Goal: Information Seeking & Learning: Learn about a topic

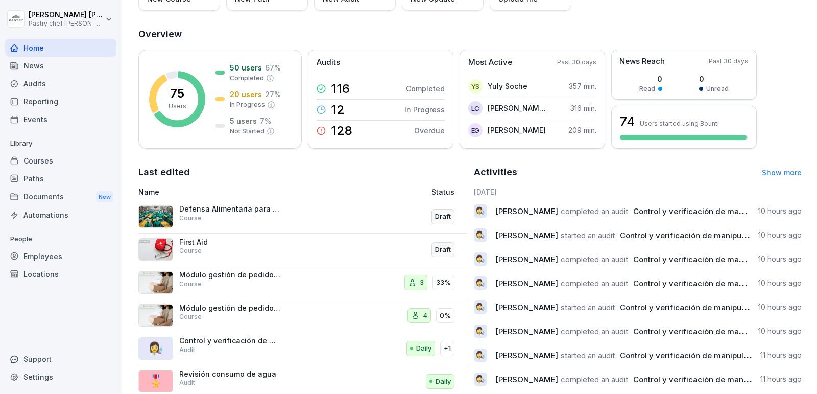
scroll to position [103, 0]
click at [59, 165] on div "Courses" at bounding box center [60, 161] width 111 height 18
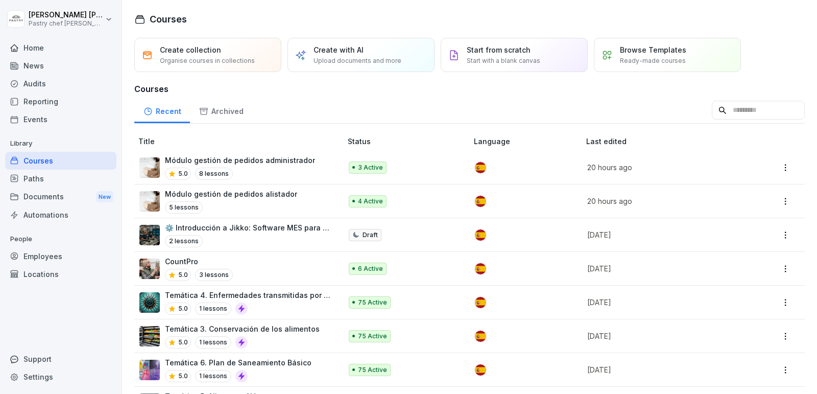
click at [294, 203] on div "Módulo gestión de pedidos alistador 5 lessons" at bounding box center [235, 200] width 192 height 25
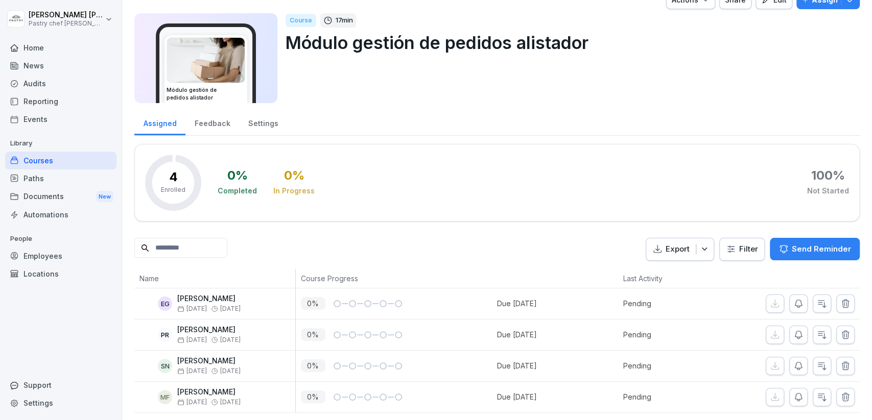
scroll to position [20, 0]
click at [74, 262] on div "Employees" at bounding box center [60, 256] width 111 height 18
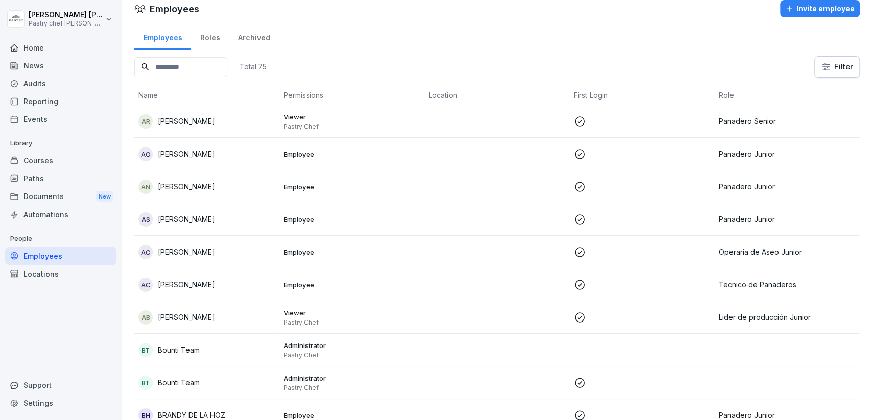
click at [187, 66] on input at bounding box center [180, 67] width 93 height 20
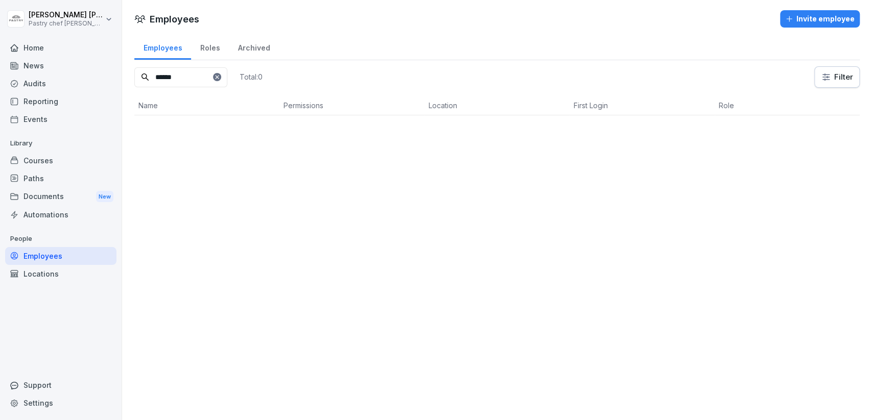
scroll to position [0, 0]
type input "********"
click at [201, 127] on p "[PERSON_NAME]" at bounding box center [186, 132] width 57 height 11
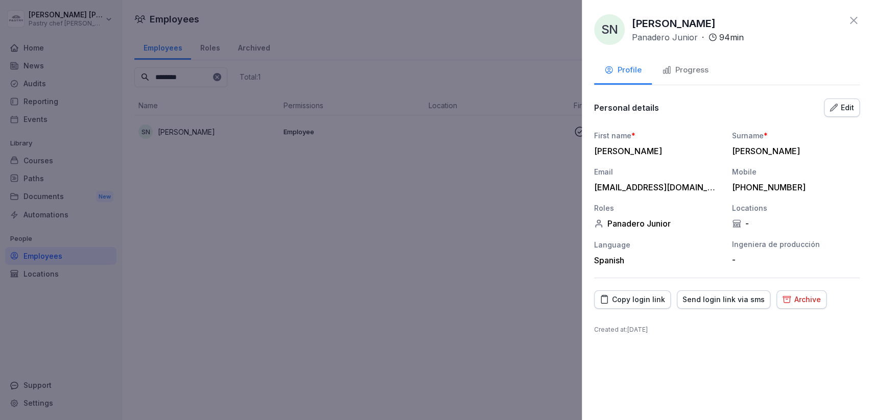
click at [229, 215] on div at bounding box center [436, 210] width 872 height 420
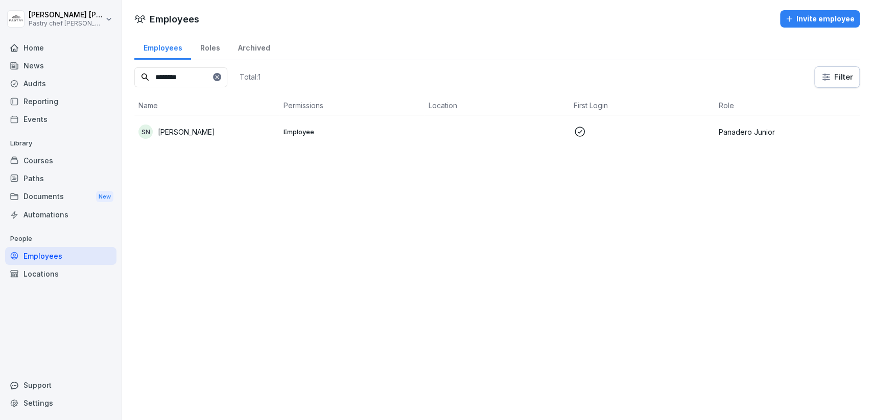
click at [37, 155] on div "Courses" at bounding box center [60, 161] width 111 height 18
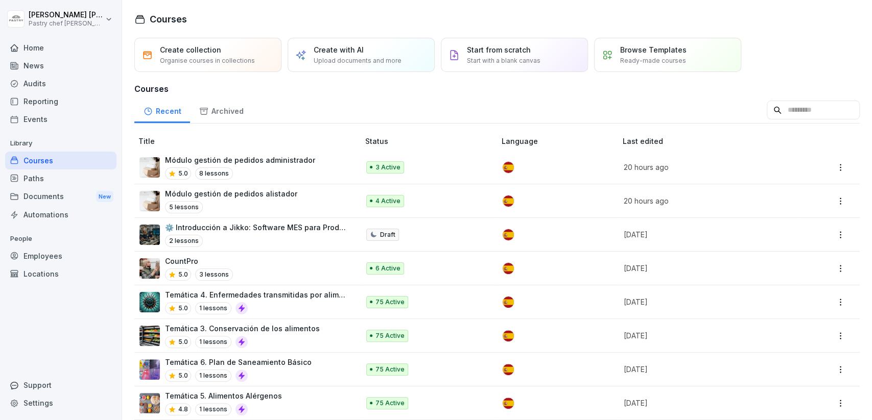
click at [310, 196] on div "Módulo gestión de pedidos alistador 5 lessons" at bounding box center [243, 200] width 209 height 25
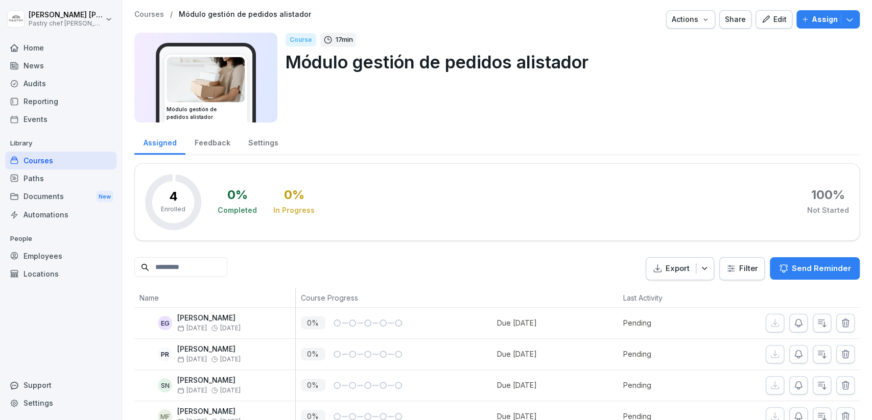
scroll to position [20, 0]
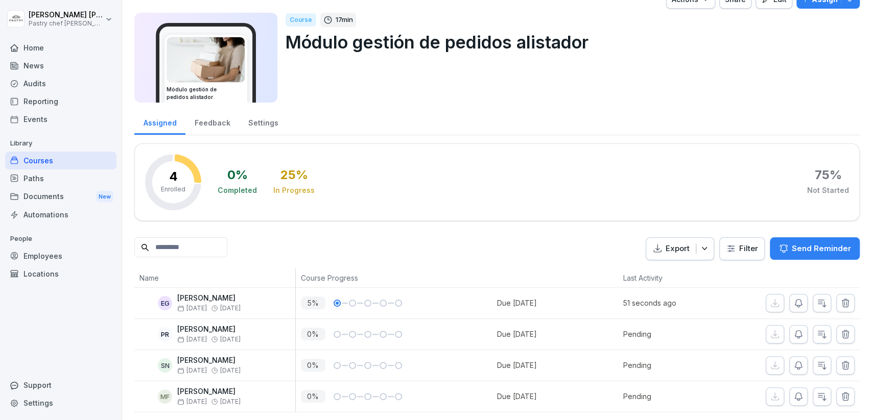
click at [47, 154] on div "Courses" at bounding box center [60, 161] width 111 height 18
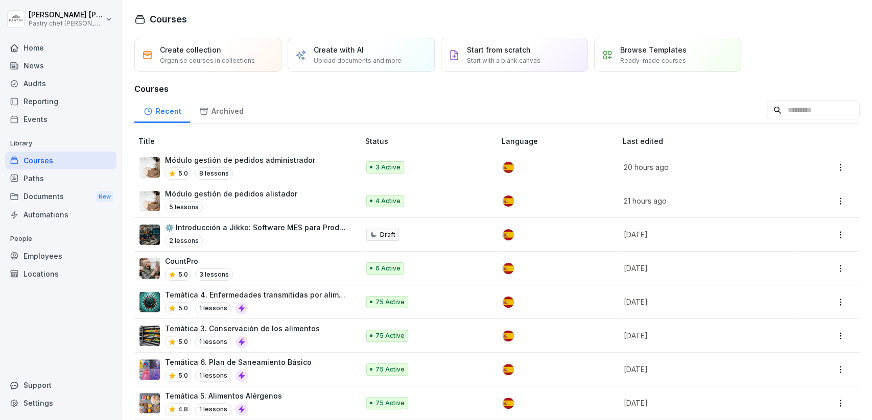
click at [281, 163] on p "Módulo gestión de pedidos administrador" at bounding box center [240, 160] width 150 height 11
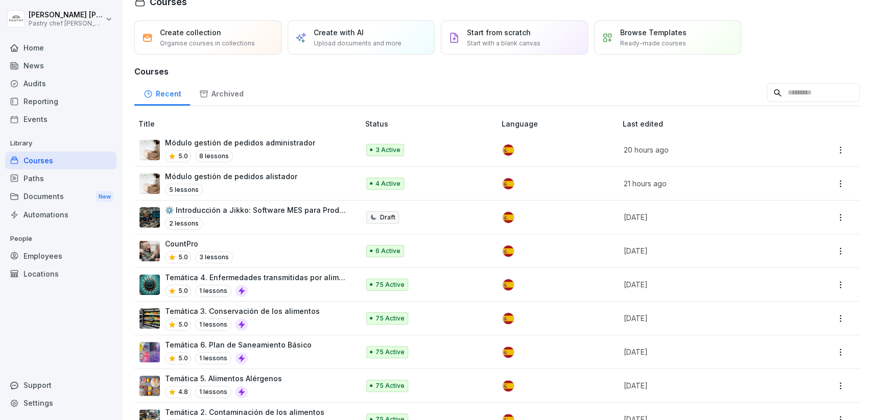
click at [278, 173] on p "Módulo gestión de pedidos alistador" at bounding box center [231, 176] width 132 height 11
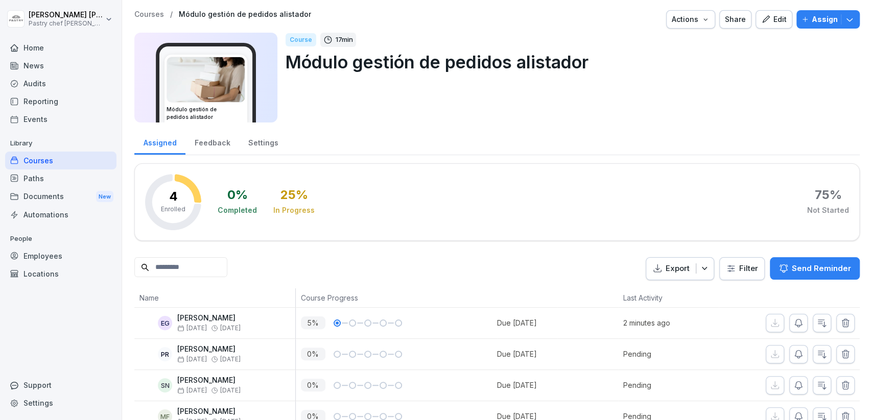
scroll to position [20, 0]
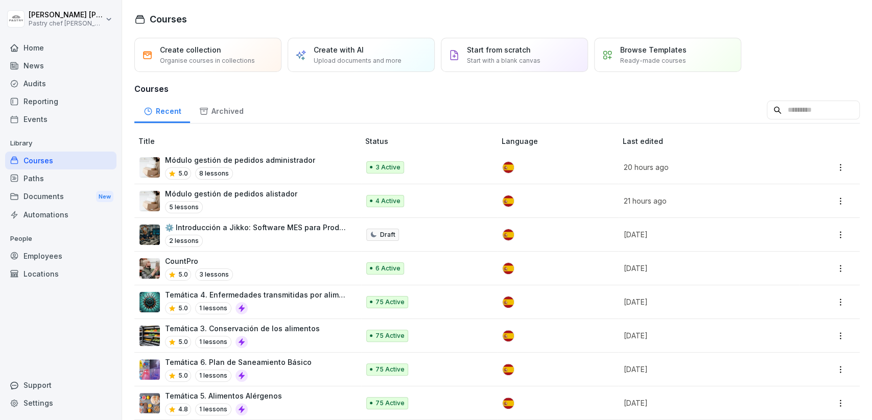
scroll to position [173, 0]
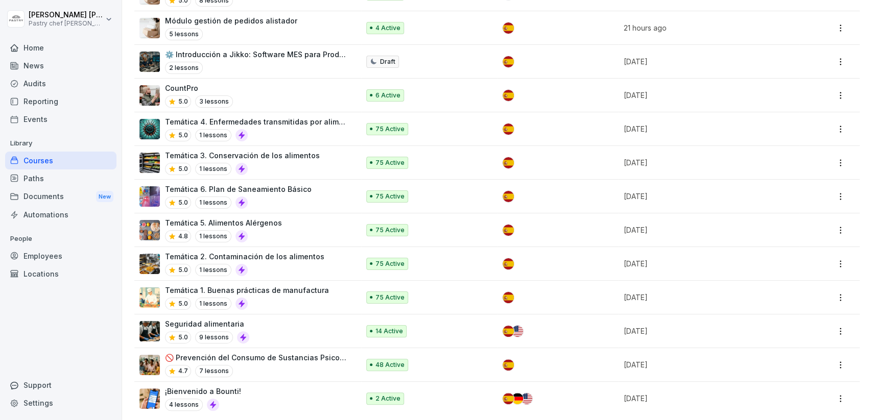
click at [273, 394] on div "¡Bienvenido a Bounti! 4 lessons" at bounding box center [243, 398] width 209 height 25
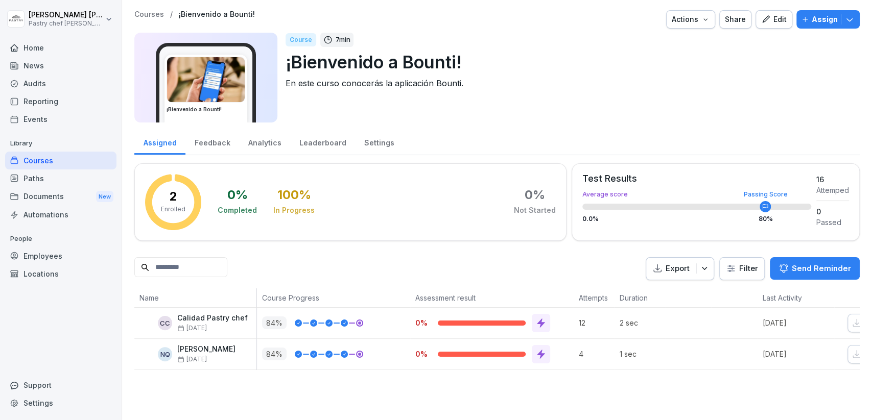
click at [785, 26] on button "Edit" at bounding box center [773, 19] width 37 height 18
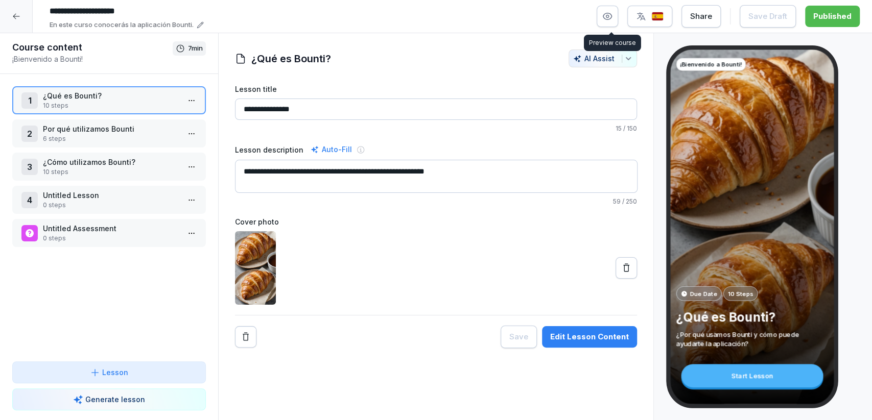
click at [609, 15] on icon "button" at bounding box center [607, 16] width 10 height 10
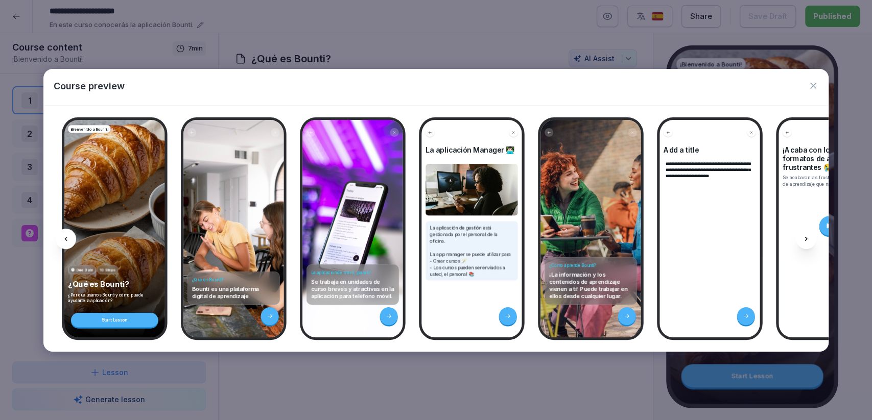
click at [813, 84] on icon "button" at bounding box center [813, 86] width 10 height 10
